Goal: Navigation & Orientation: Find specific page/section

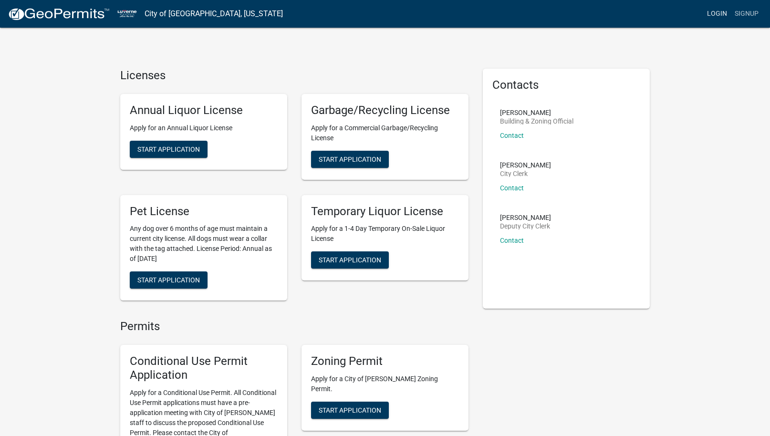
click at [717, 12] on link "Login" at bounding box center [717, 14] width 28 height 18
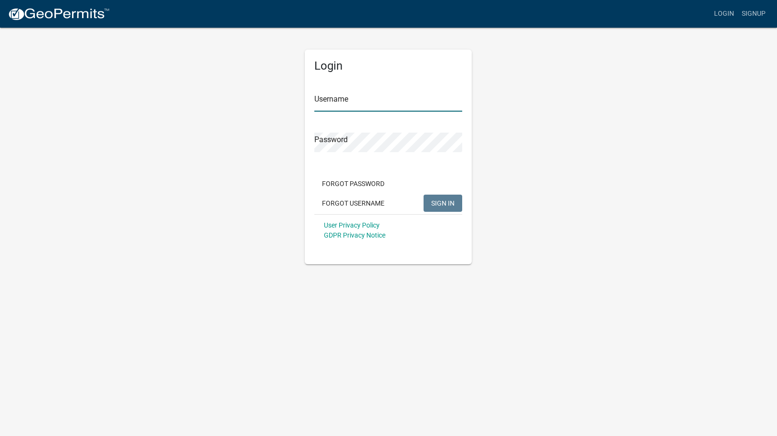
click at [354, 101] on input "Username" at bounding box center [388, 102] width 148 height 20
type input "[PERSON_NAME][EMAIL_ADDRESS][DOMAIN_NAME]"
click at [424, 195] on button "SIGN IN" at bounding box center [443, 203] width 39 height 17
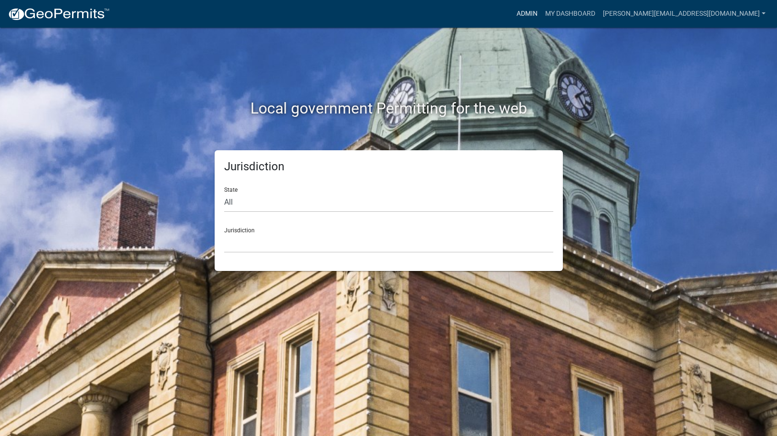
click at [541, 13] on link "Admin" at bounding box center [527, 14] width 29 height 18
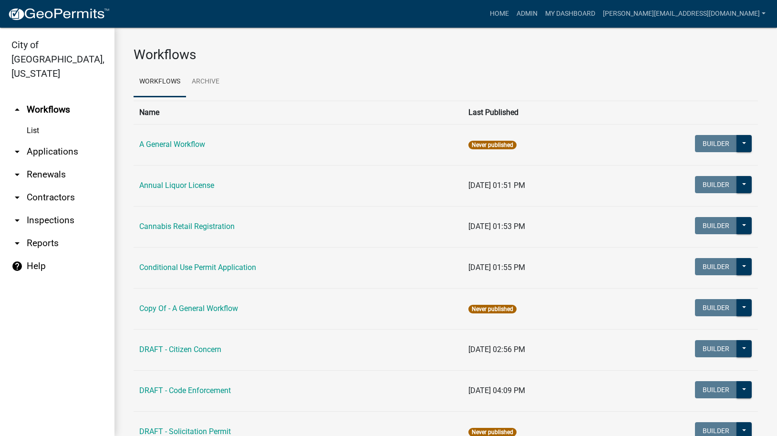
click at [16, 238] on icon "arrow_drop_down" at bounding box center [16, 243] width 11 height 11
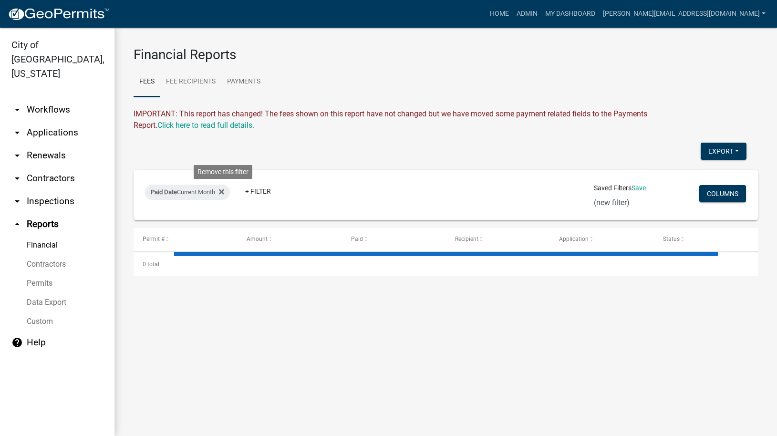
click at [221, 191] on fa-icon at bounding box center [219, 192] width 9 height 15
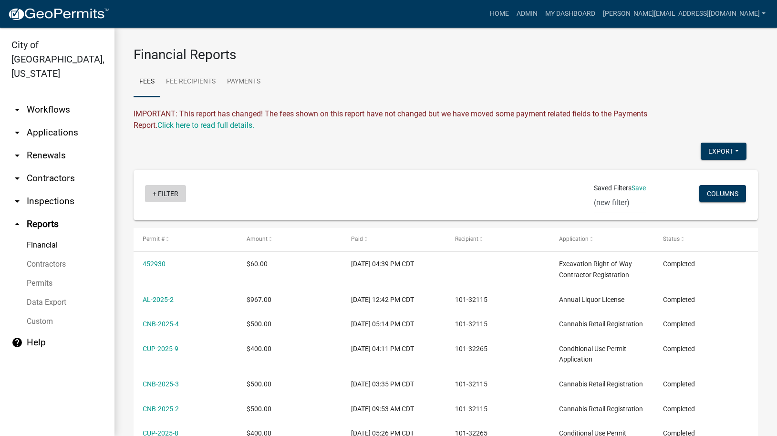
click at [163, 192] on link "+ Filter" at bounding box center [165, 193] width 41 height 17
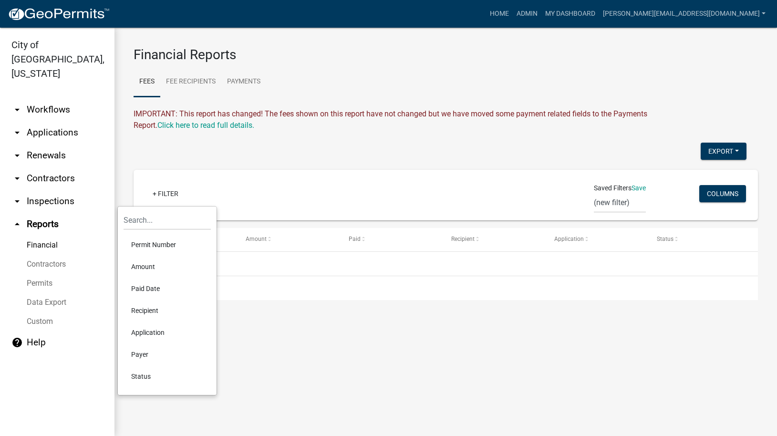
click at [226, 200] on div "+ Filter" at bounding box center [343, 195] width 411 height 20
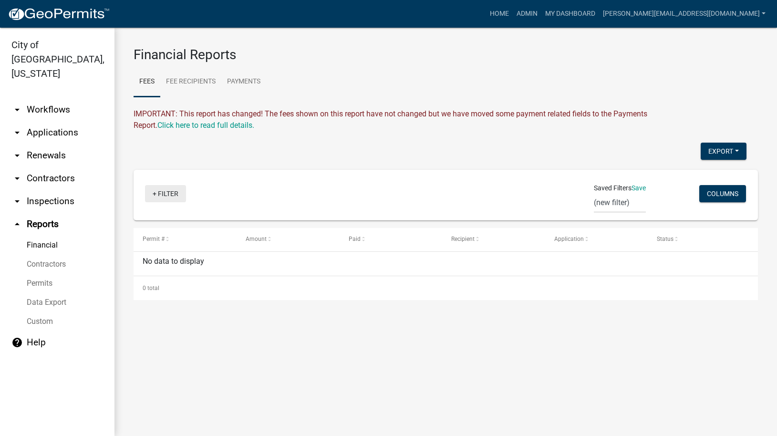
click at [151, 192] on link "+ Filter" at bounding box center [165, 193] width 41 height 17
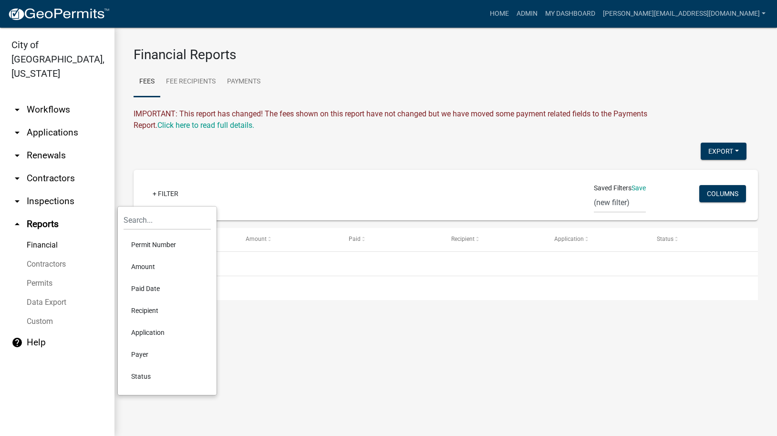
click at [150, 288] on li "Paid Date" at bounding box center [167, 289] width 87 height 22
select select
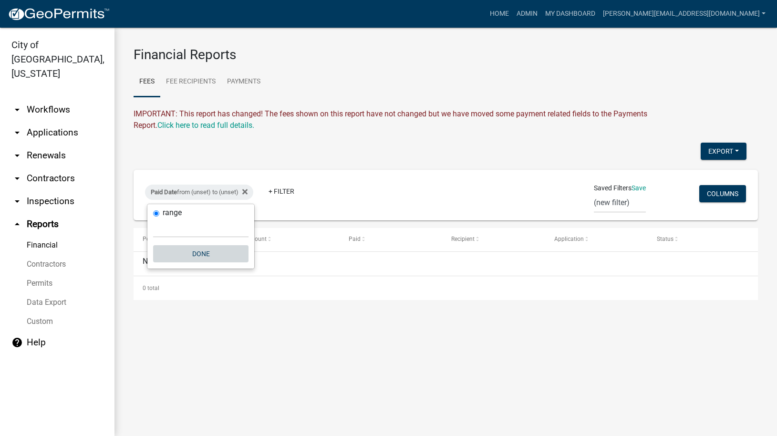
click at [196, 254] on button "Done" at bounding box center [200, 253] width 95 height 17
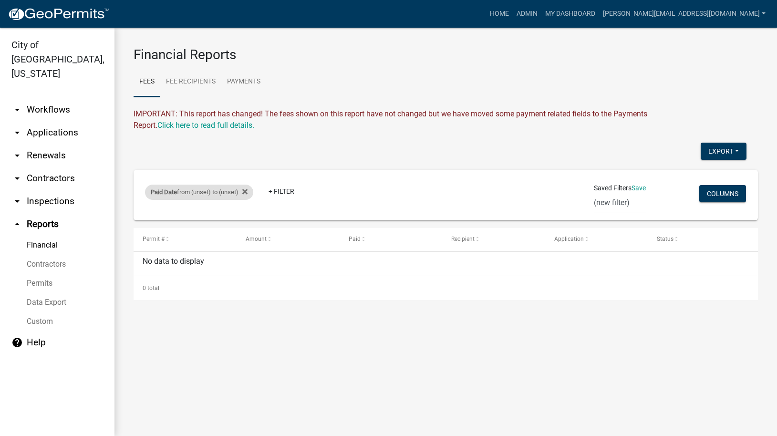
click at [214, 192] on div "Paid Date from (unset) to (unset)" at bounding box center [199, 192] width 108 height 15
select select
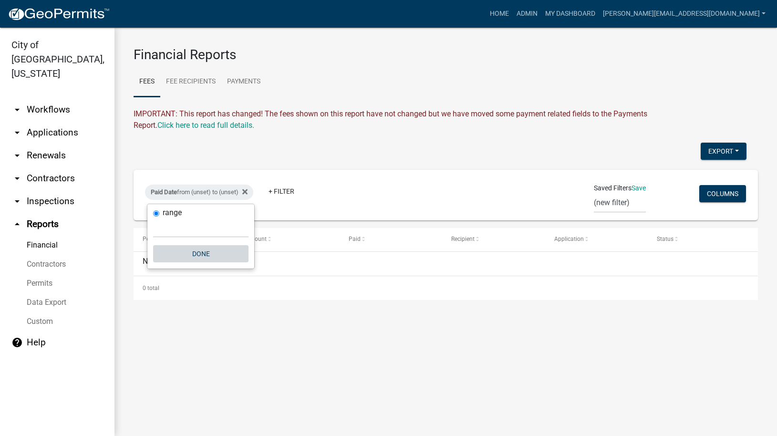
click at [199, 252] on button "Done" at bounding box center [200, 253] width 95 height 17
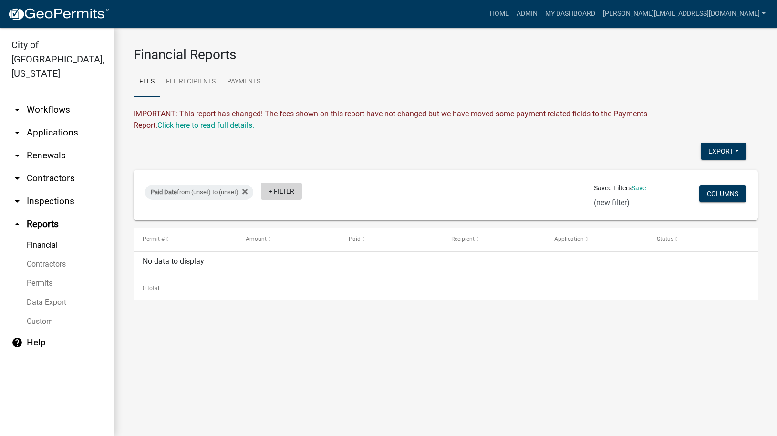
click at [273, 192] on link "+ Filter" at bounding box center [281, 191] width 41 height 17
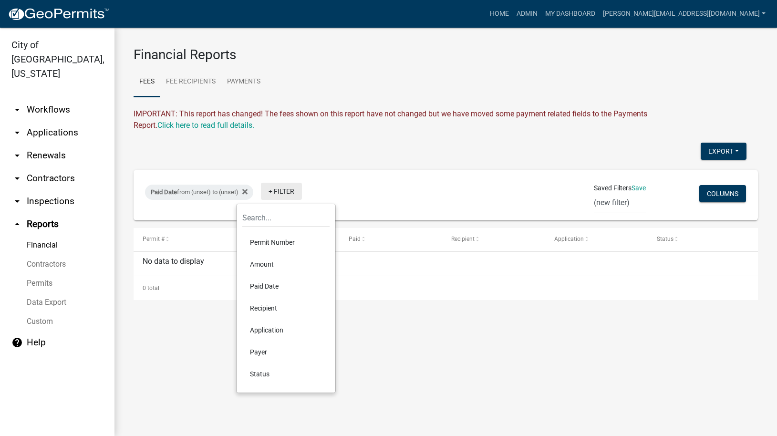
click at [273, 192] on link "+ Filter" at bounding box center [281, 191] width 41 height 17
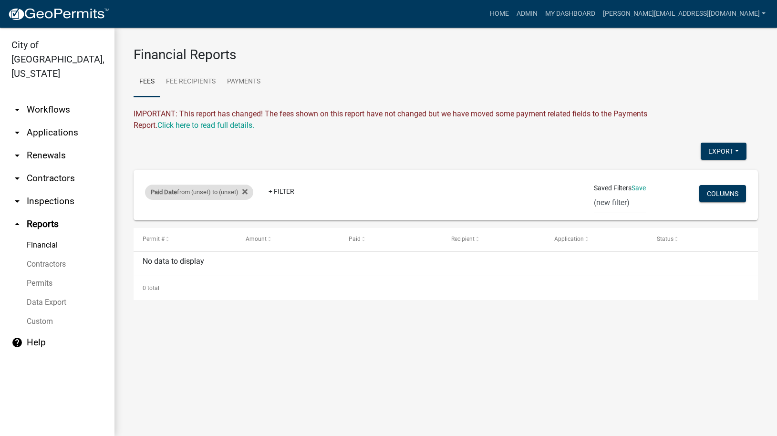
click at [181, 194] on div "Paid Date from (unset) to (unset)" at bounding box center [199, 192] width 108 height 15
select select
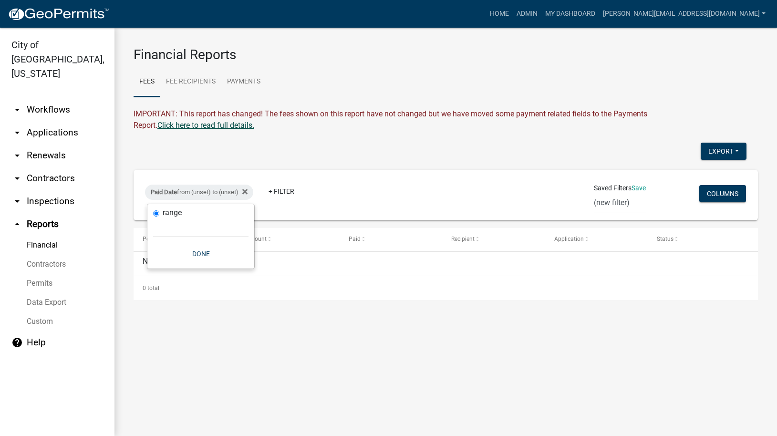
click at [186, 127] on link "Click here to read full details." at bounding box center [205, 125] width 97 height 9
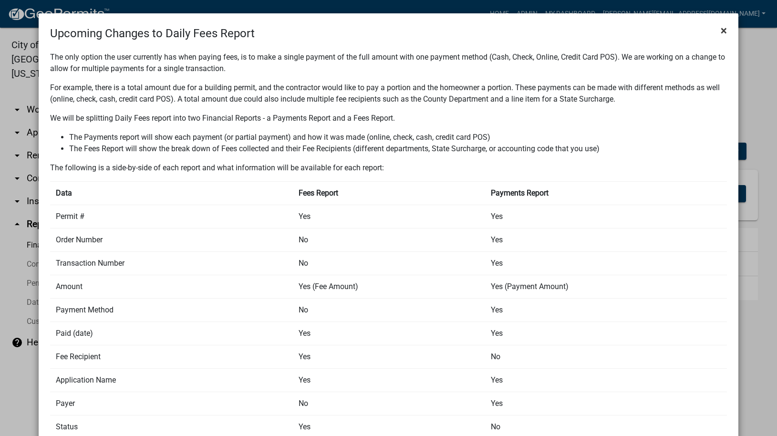
click at [721, 26] on span "×" at bounding box center [724, 30] width 6 height 13
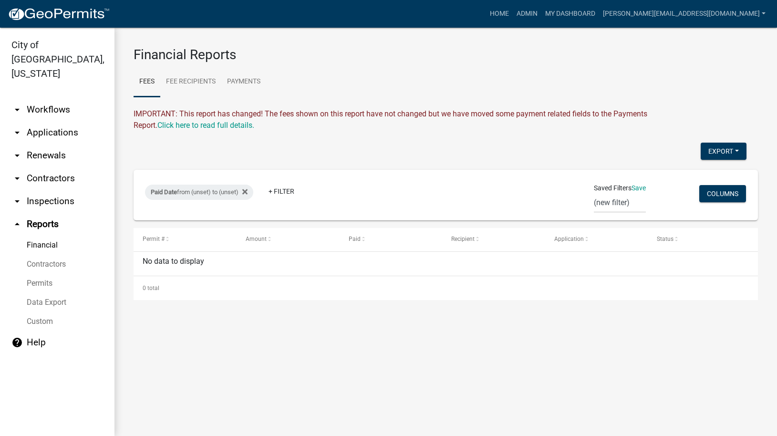
click at [40, 236] on link "Financial" at bounding box center [57, 245] width 114 height 19
click at [247, 193] on icon at bounding box center [244, 191] width 5 height 5
click at [156, 194] on link "+ Filter" at bounding box center [165, 193] width 41 height 17
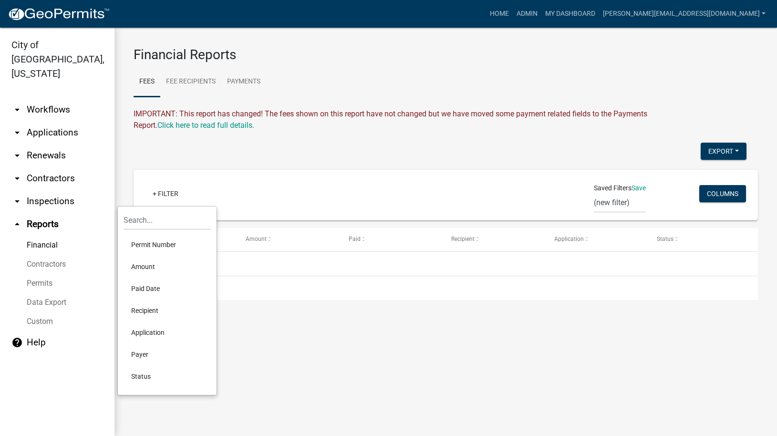
click at [139, 375] on li "Status" at bounding box center [167, 376] width 87 height 22
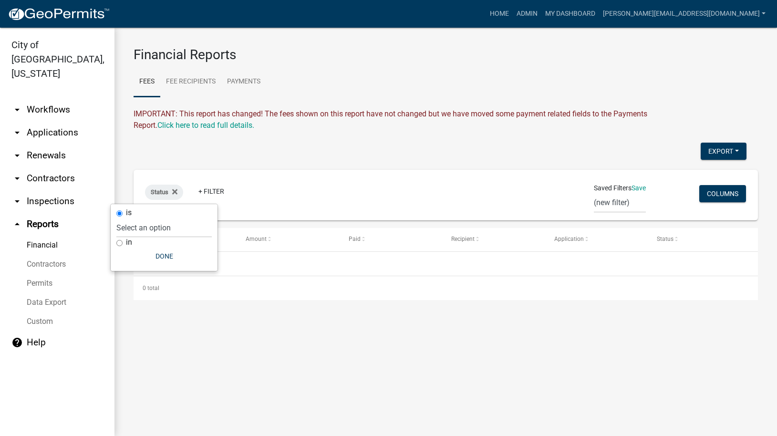
click at [269, 193] on div "Status + Filter" at bounding box center [343, 195] width 411 height 25
click at [172, 193] on icon at bounding box center [174, 192] width 5 height 8
click at [157, 195] on link "+ Filter" at bounding box center [165, 193] width 41 height 17
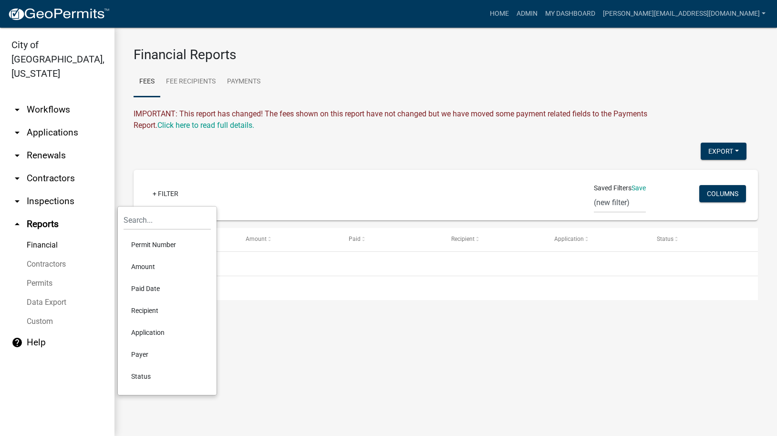
click at [487, 197] on div "+ Filter" at bounding box center [343, 195] width 411 height 20
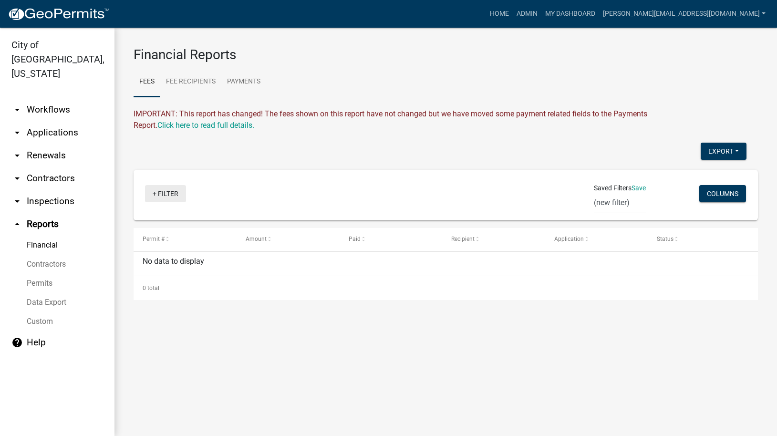
click at [156, 194] on link "+ Filter" at bounding box center [165, 193] width 41 height 17
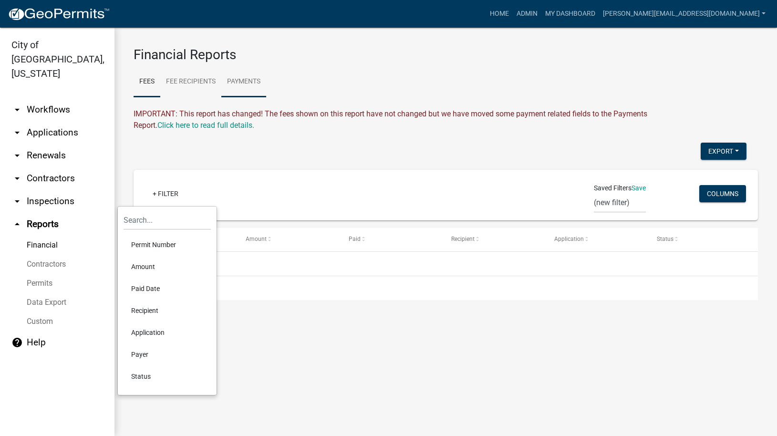
click at [243, 81] on link "Payments" at bounding box center [243, 82] width 45 height 31
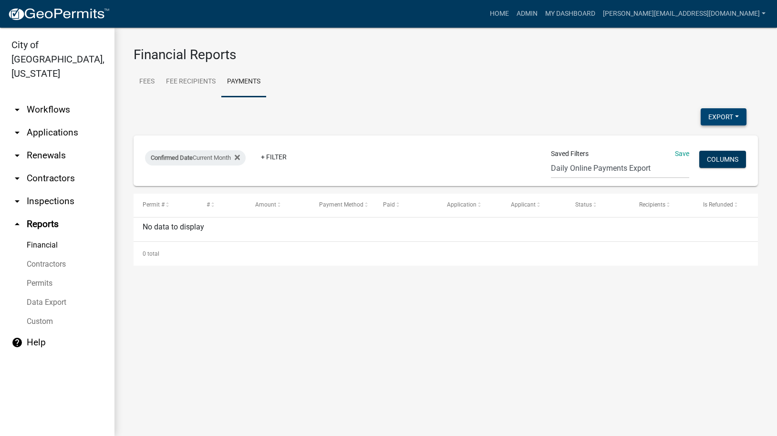
click at [712, 117] on button "Export" at bounding box center [724, 116] width 46 height 17
click at [700, 141] on button "Excel Format (.xlsx)" at bounding box center [701, 141] width 89 height 23
click at [212, 156] on div "Confirmed Date Current Month" at bounding box center [195, 157] width 101 height 15
click at [170, 191] on select "[DATE] [DATE] Current Week Previous Week Current Month Last Month Current Calen…" at bounding box center [197, 194] width 95 height 20
select select "this_1_years"
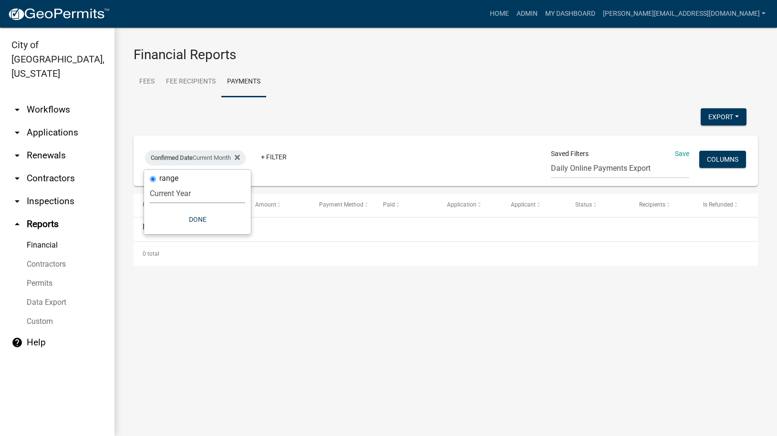
click at [150, 184] on select "[DATE] [DATE] Current Week Previous Week Current Month Last Month Current Calen…" at bounding box center [197, 194] width 95 height 20
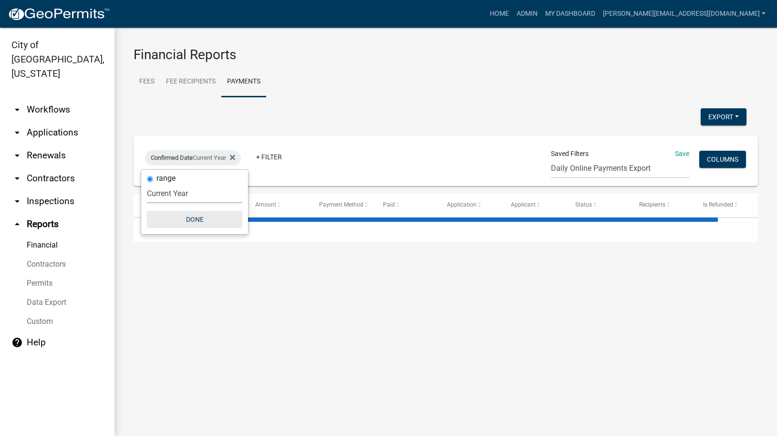
click at [192, 224] on button "Done" at bounding box center [194, 219] width 95 height 17
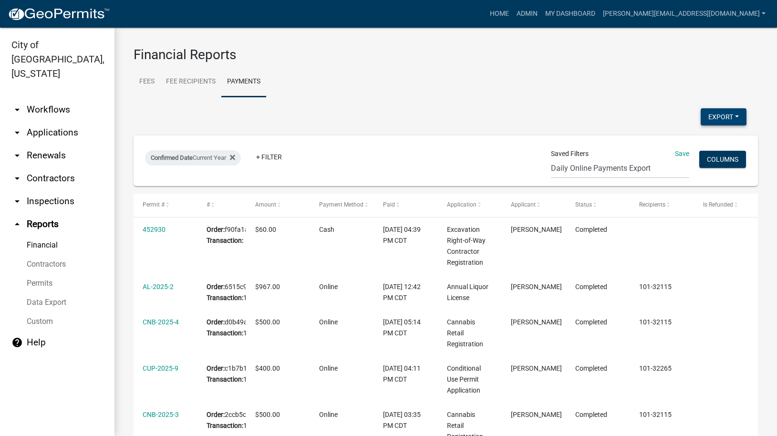
click at [721, 112] on button "Export" at bounding box center [724, 116] width 46 height 17
click at [675, 138] on button "Excel Format (.xlsx)" at bounding box center [701, 141] width 89 height 23
click at [239, 157] on div "Confirmed Date Current Year" at bounding box center [193, 157] width 96 height 15
click at [172, 195] on select "[DATE] [DATE] Current Week Previous Week Current Month Last Month Current Calen…" at bounding box center [194, 194] width 95 height 20
select select "this_1_months"
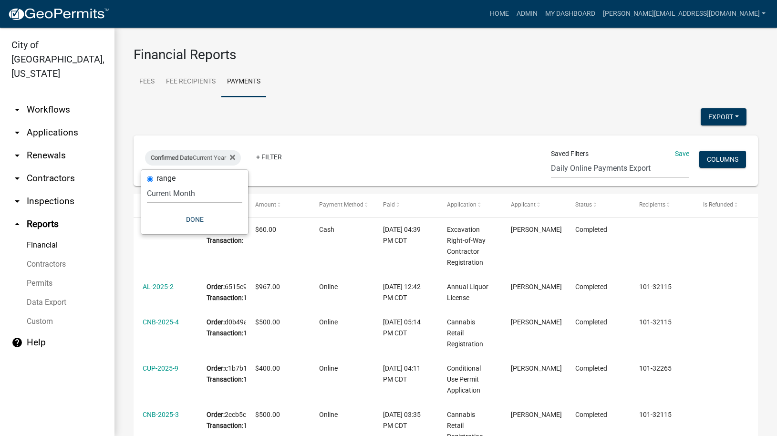
click at [150, 184] on select "[DATE] [DATE] Current Week Previous Week Current Month Last Month Current Calen…" at bounding box center [194, 194] width 95 height 20
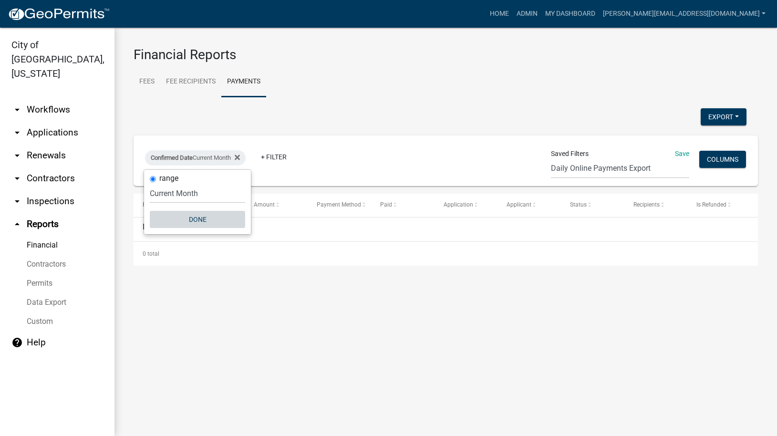
click at [189, 222] on button "Done" at bounding box center [197, 219] width 95 height 17
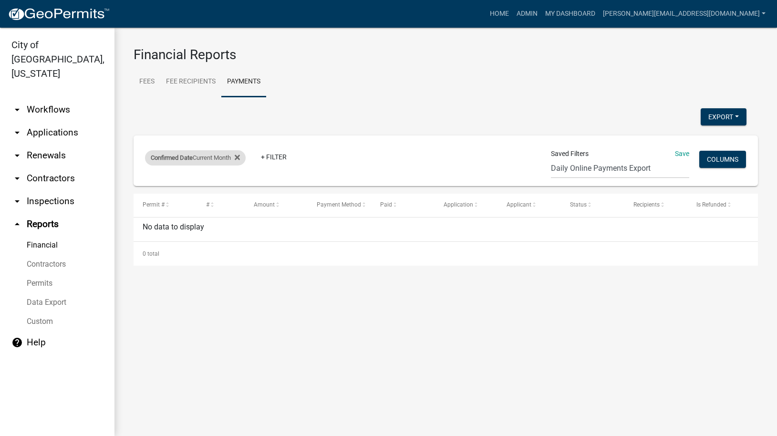
click at [229, 156] on div "Confirmed Date Current Month" at bounding box center [195, 157] width 101 height 15
click at [199, 197] on select "[DATE] [DATE] Current Week Previous Week Current Month Last Month Current Calen…" at bounding box center [197, 194] width 95 height 20
select select "previous_1_months"
click at [150, 184] on select "[DATE] [DATE] Current Week Previous Week Current Month Last Month Current Calen…" at bounding box center [197, 194] width 95 height 20
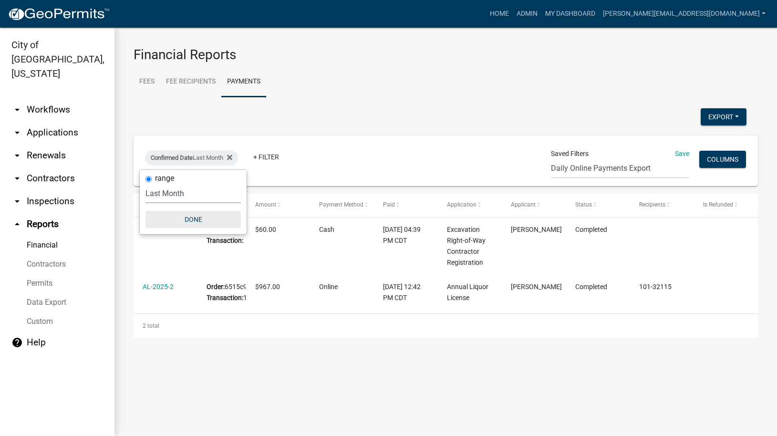
click at [193, 219] on button "Done" at bounding box center [193, 219] width 95 height 17
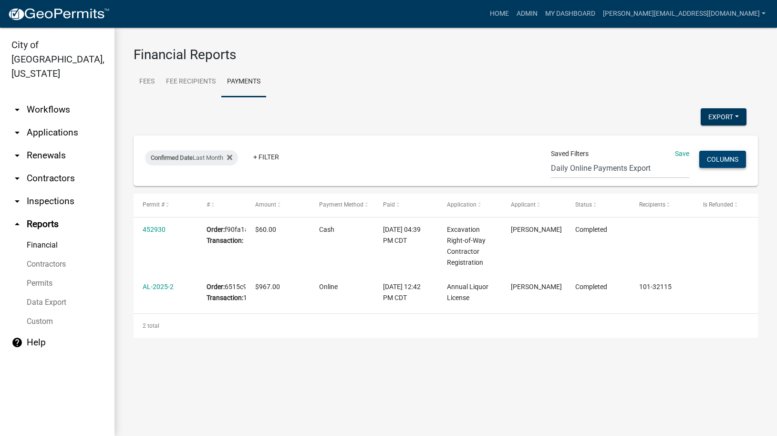
click at [716, 161] on button "Columns" at bounding box center [722, 159] width 47 height 17
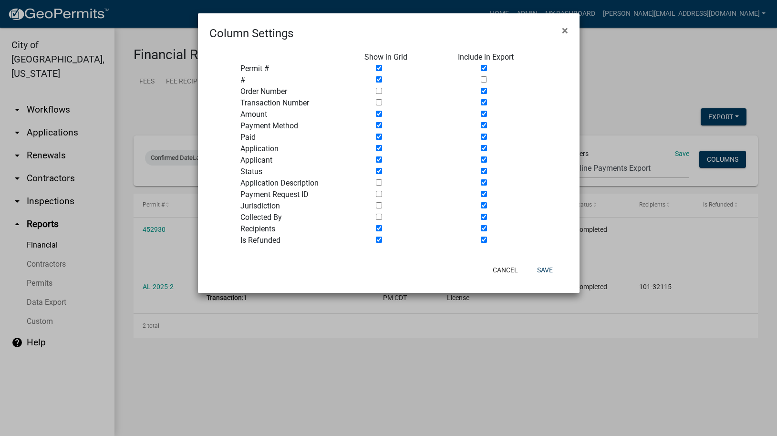
click at [568, 33] on button "×" at bounding box center [564, 30] width 21 height 27
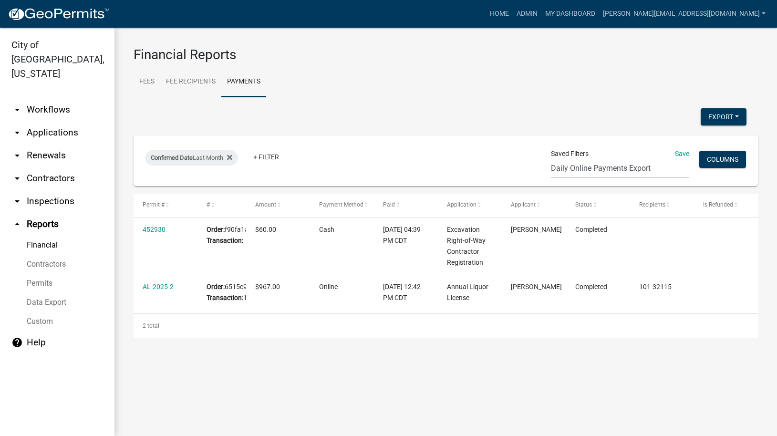
click at [31, 236] on link "Financial" at bounding box center [57, 245] width 114 height 19
click at [179, 80] on link "Fee Recipients" at bounding box center [190, 82] width 61 height 31
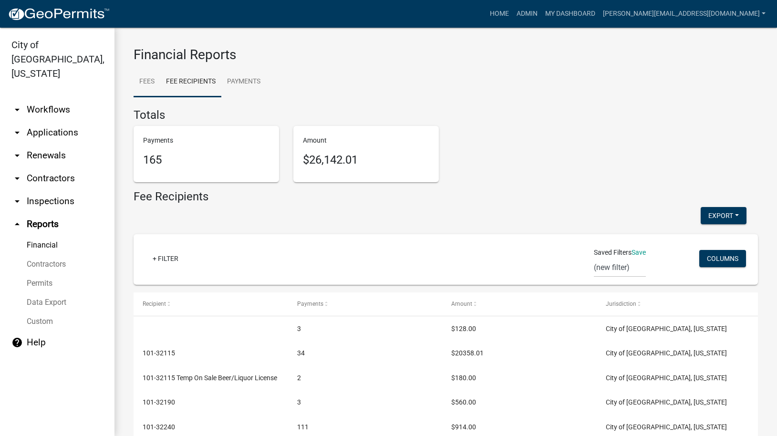
click at [146, 82] on link "Fees" at bounding box center [147, 82] width 27 height 31
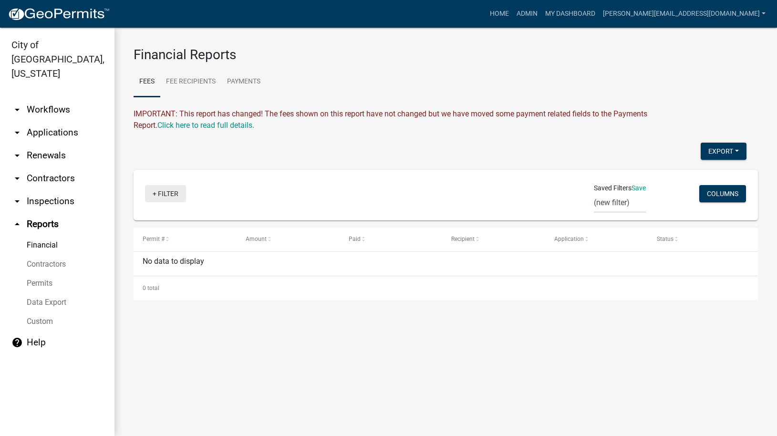
click at [155, 191] on link "+ Filter" at bounding box center [165, 193] width 41 height 17
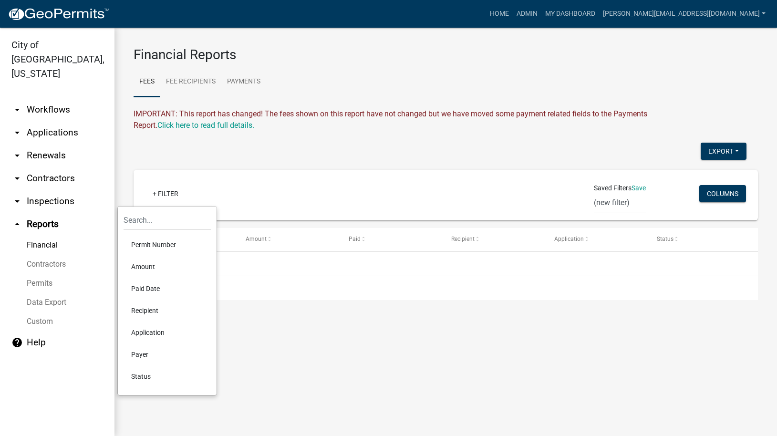
click at [149, 287] on li "Paid Date" at bounding box center [167, 289] width 87 height 22
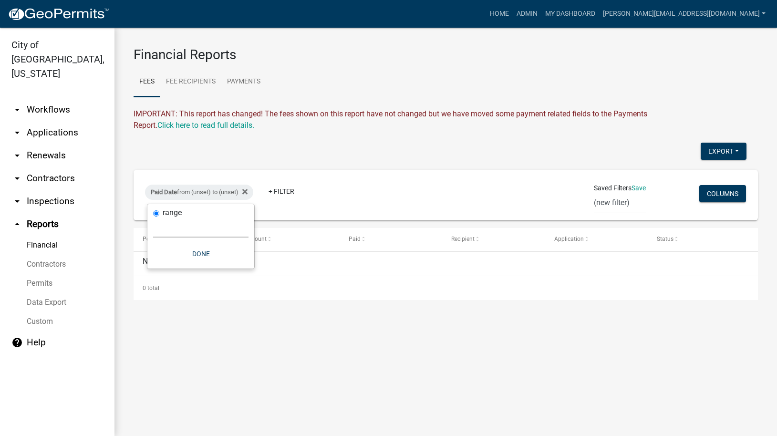
click at [171, 231] on select "[DATE] [DATE] Current Week Previous Week Current Month Last Month Current Calen…" at bounding box center [200, 228] width 95 height 20
select select "previous_1_months"
click at [153, 218] on select "[DATE] [DATE] Current Week Previous Week Current Month Last Month Current Calen…" at bounding box center [200, 228] width 95 height 20
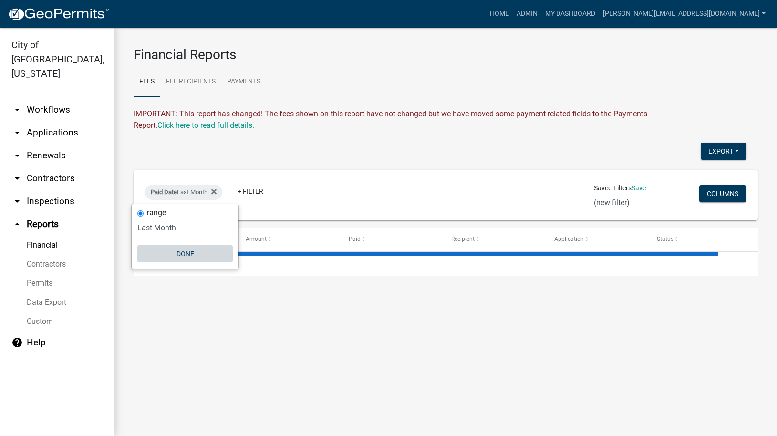
click at [182, 257] on button "Done" at bounding box center [184, 253] width 95 height 17
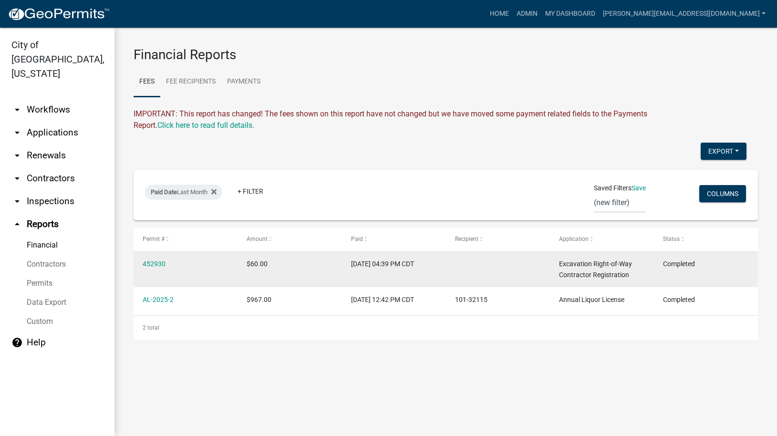
click at [457, 269] on datatable-body-cell at bounding box center [498, 269] width 104 height 35
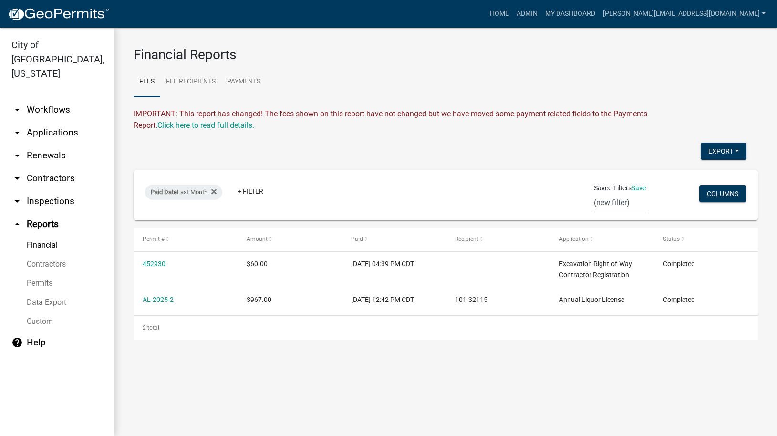
click at [35, 274] on link "Permits" at bounding box center [57, 283] width 114 height 19
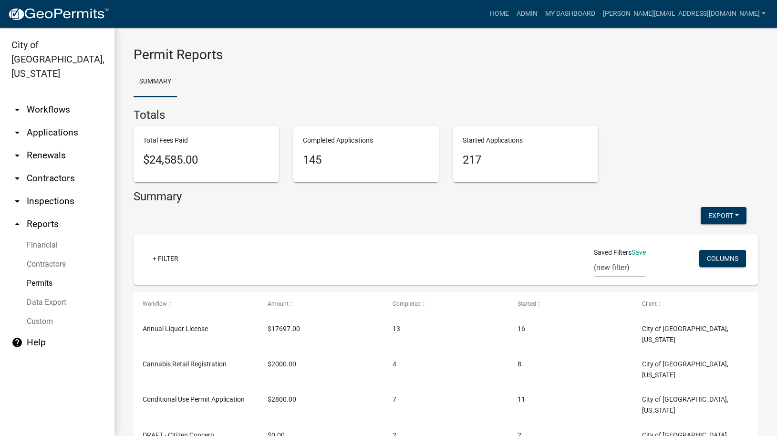
click at [38, 312] on link "Custom" at bounding box center [57, 321] width 114 height 19
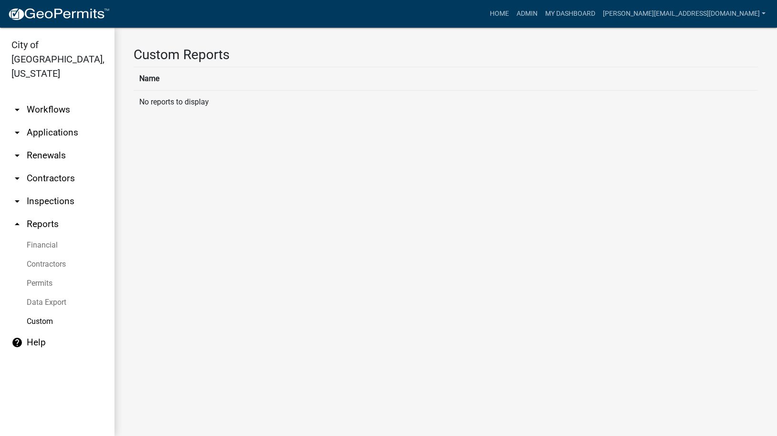
click at [146, 80] on th "Name" at bounding box center [446, 78] width 624 height 23
click at [161, 100] on td "No reports to display" at bounding box center [446, 101] width 624 height 23
click at [35, 312] on link "Custom" at bounding box center [57, 321] width 114 height 19
click at [14, 337] on icon "help" at bounding box center [16, 342] width 11 height 11
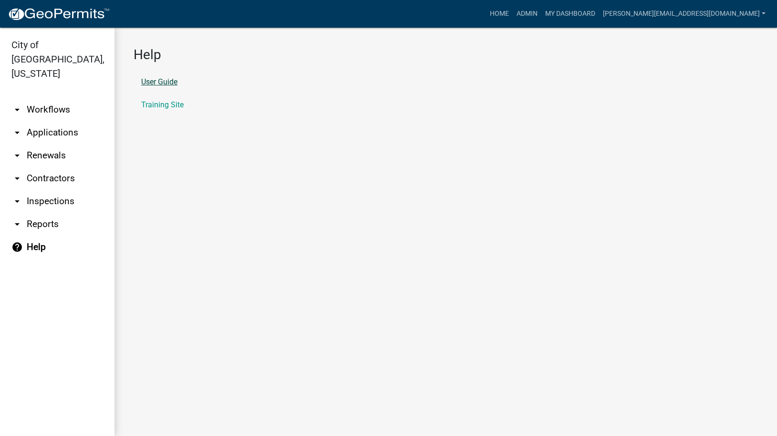
click at [168, 80] on link "User Guide" at bounding box center [159, 82] width 36 height 8
click at [16, 241] on icon "help" at bounding box center [16, 246] width 11 height 11
click at [152, 98] on li "Training Site" at bounding box center [446, 105] width 624 height 23
click at [155, 105] on link "Training Site" at bounding box center [162, 105] width 42 height 8
click at [15, 104] on icon "arrow_drop_down" at bounding box center [16, 109] width 11 height 11
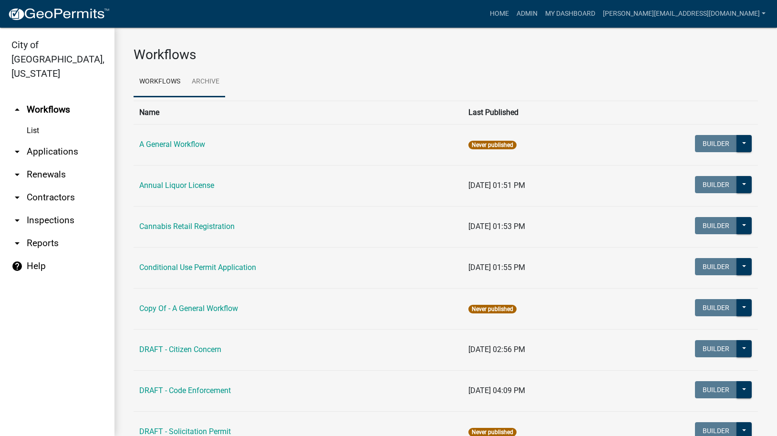
click at [201, 79] on link "Archive" at bounding box center [205, 82] width 39 height 31
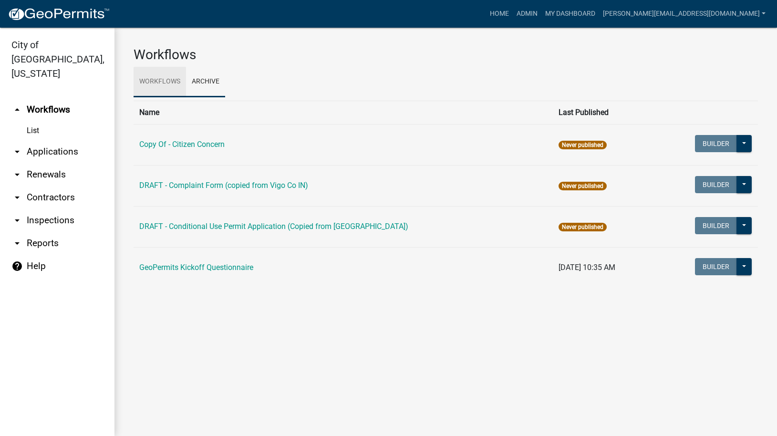
click at [157, 81] on link "Workflows" at bounding box center [160, 82] width 52 height 31
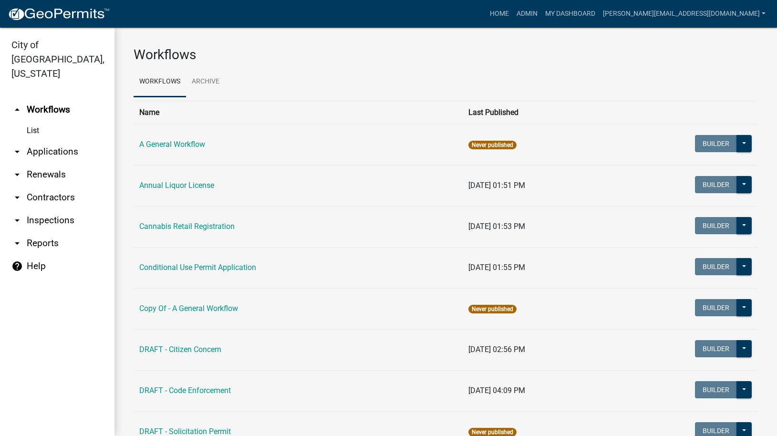
click at [18, 146] on icon "arrow_drop_down" at bounding box center [16, 151] width 11 height 11
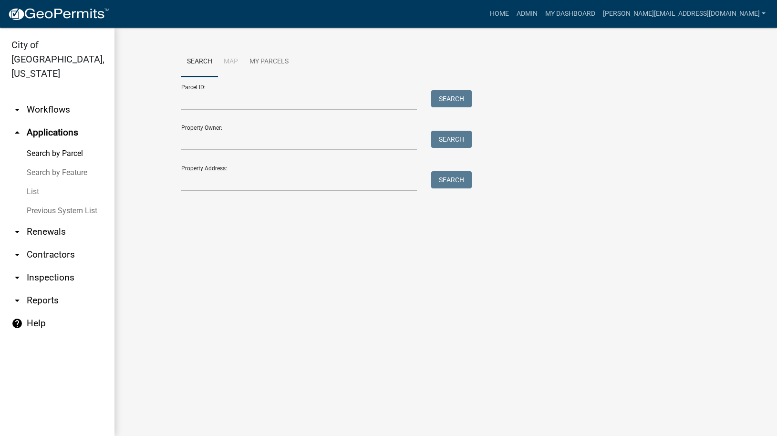
click at [44, 163] on link "Search by Feature" at bounding box center [57, 172] width 114 height 19
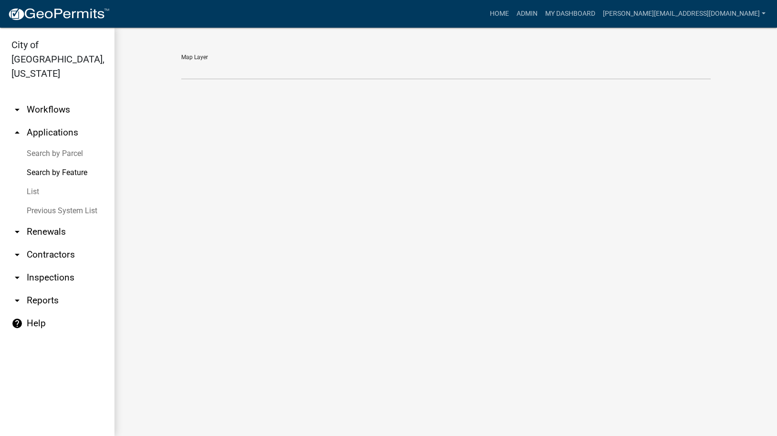
click at [19, 127] on icon "arrow_drop_up" at bounding box center [16, 132] width 11 height 11
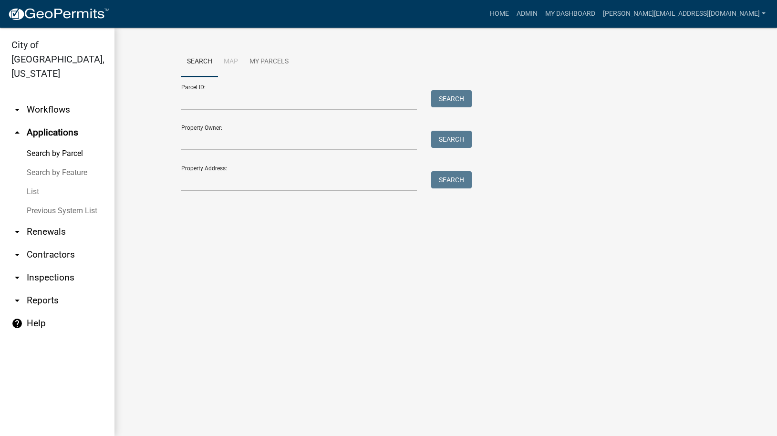
click at [20, 127] on icon "arrow_drop_up" at bounding box center [16, 132] width 11 height 11
click at [21, 226] on icon "arrow_drop_down" at bounding box center [16, 231] width 11 height 11
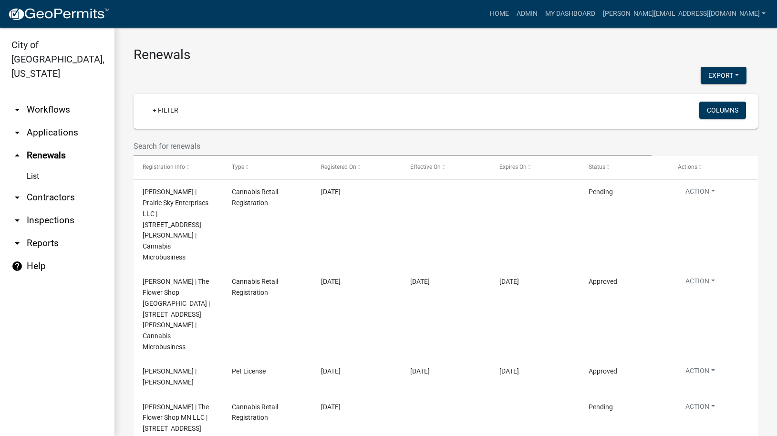
click at [20, 192] on icon "arrow_drop_down" at bounding box center [16, 197] width 11 height 11
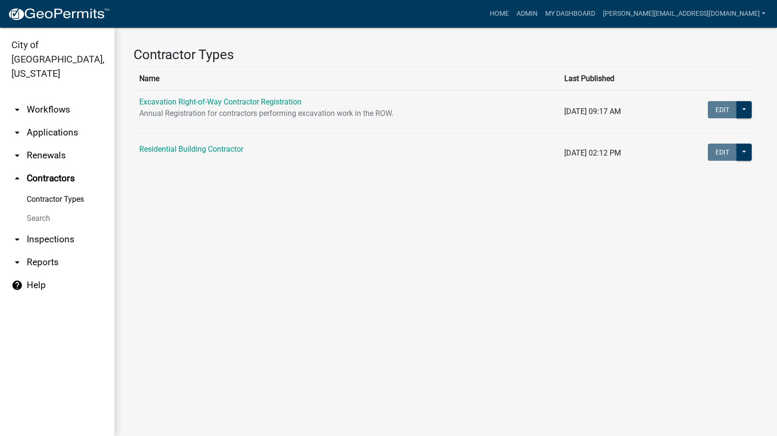
click at [18, 234] on icon "arrow_drop_down" at bounding box center [16, 239] width 11 height 11
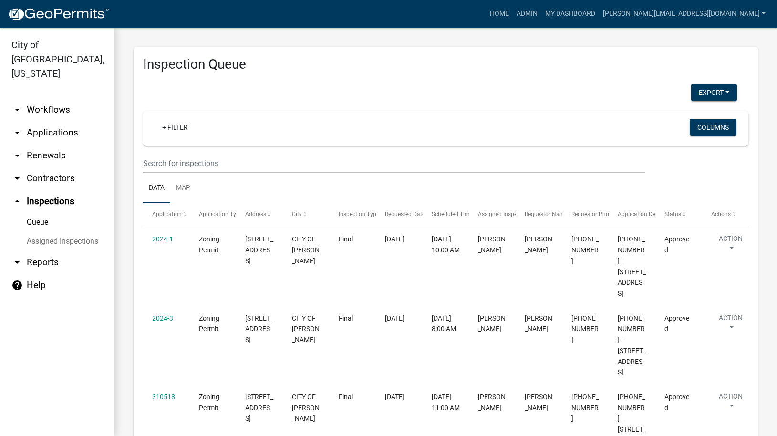
click at [19, 257] on icon "arrow_drop_down" at bounding box center [16, 262] width 11 height 11
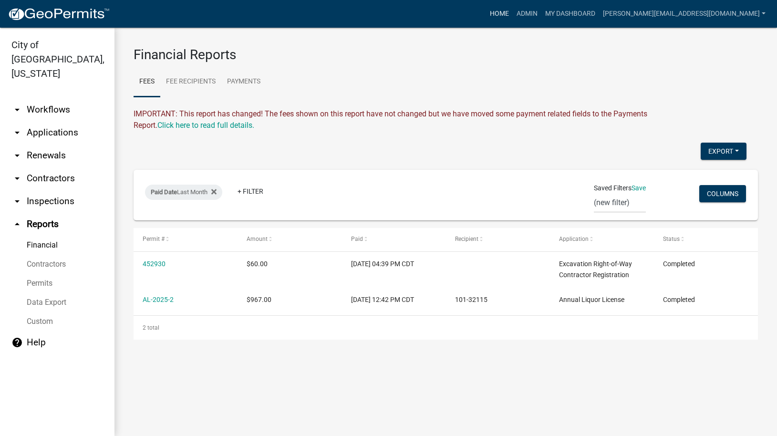
click at [513, 9] on link "Home" at bounding box center [499, 14] width 27 height 18
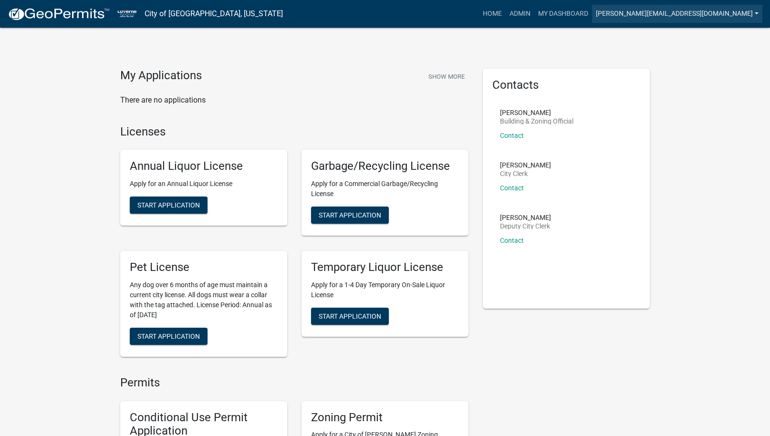
click at [738, 11] on link "[PERSON_NAME][EMAIL_ADDRESS][DOMAIN_NAME]" at bounding box center [677, 14] width 170 height 18
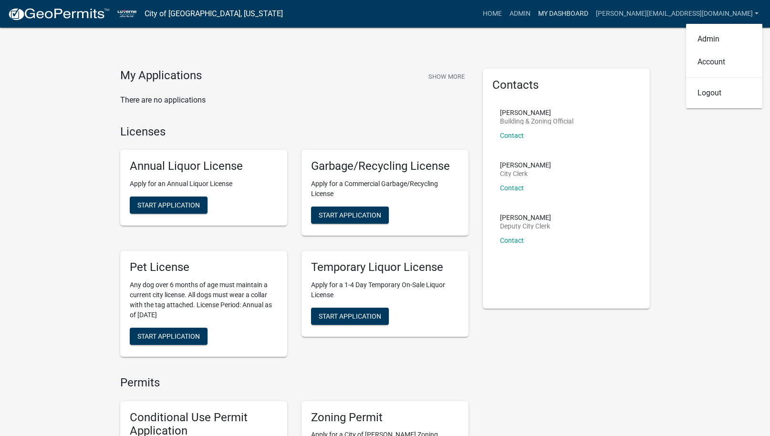
click at [592, 17] on link "My Dashboard" at bounding box center [563, 14] width 58 height 18
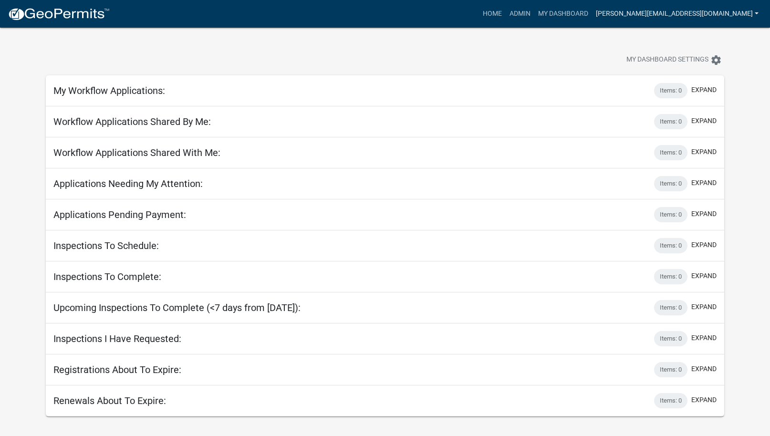
click at [744, 11] on link "[PERSON_NAME][EMAIL_ADDRESS][DOMAIN_NAME]" at bounding box center [677, 14] width 170 height 18
click at [707, 96] on link "Logout" at bounding box center [724, 93] width 76 height 23
